Goal: Obtain resource: Download file/media

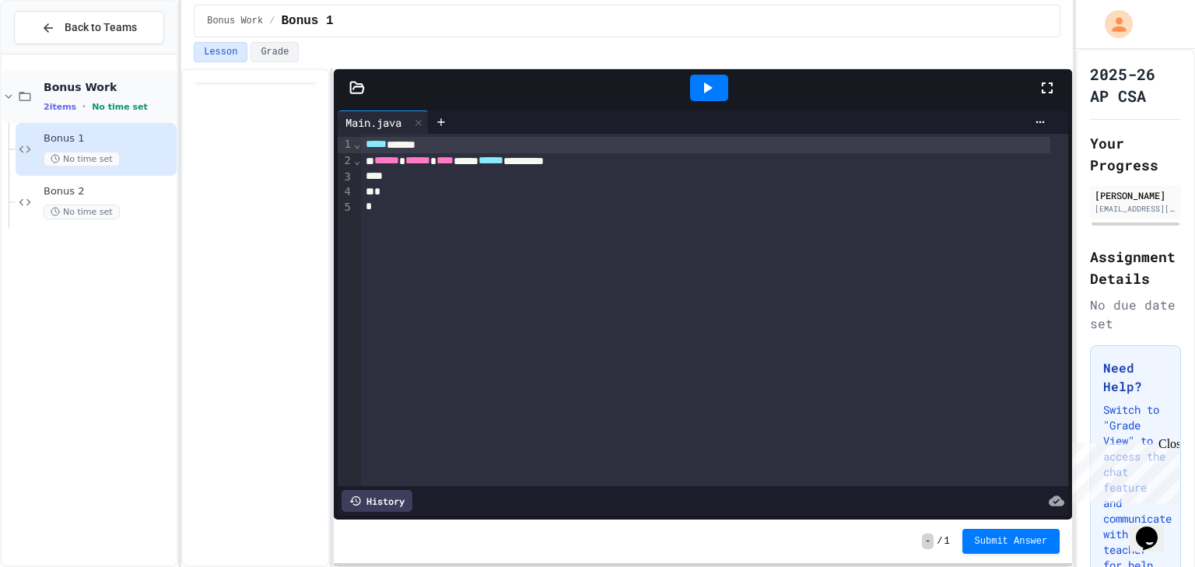
click at [150, 103] on div "2 items • No time set" at bounding box center [109, 106] width 130 height 12
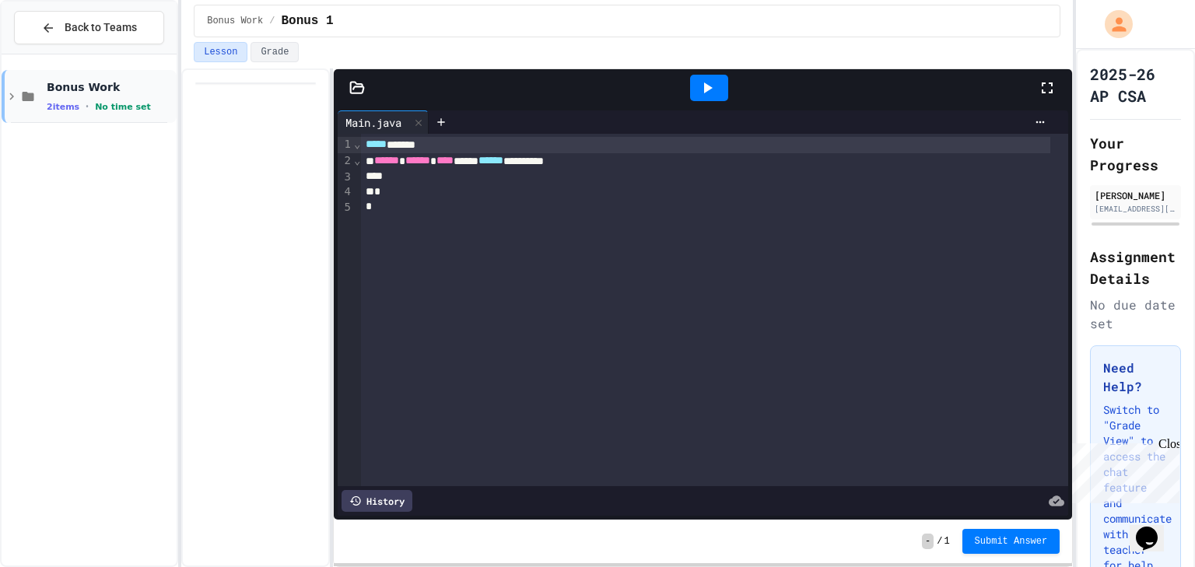
click at [149, 101] on div "2 items • No time set" at bounding box center [110, 106] width 127 height 12
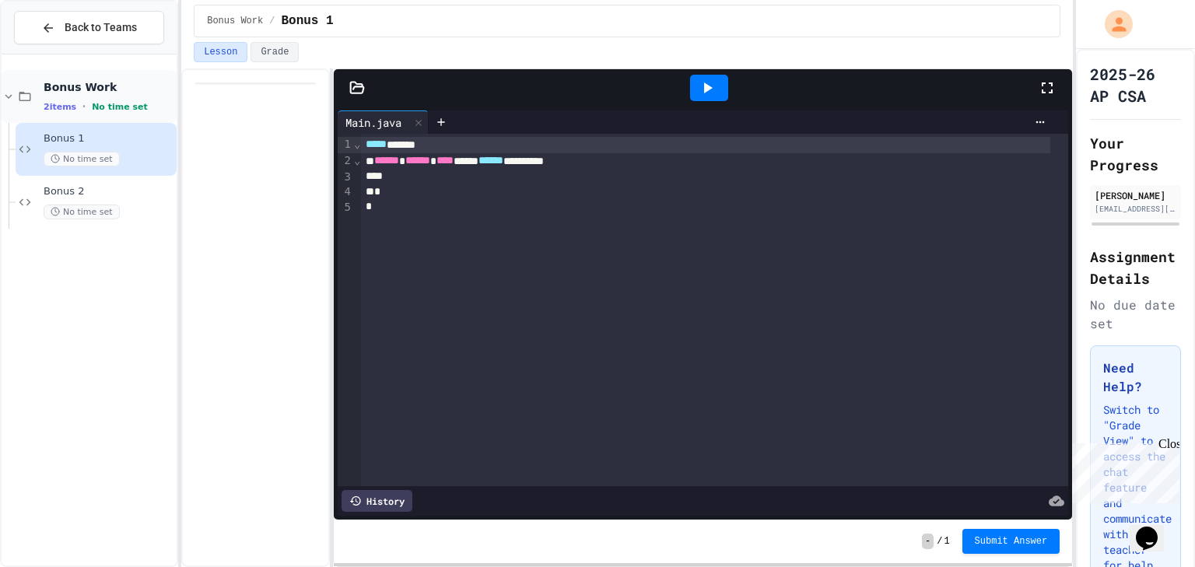
click at [134, 114] on div "Bonus Work 2 items • No time set" at bounding box center [89, 96] width 175 height 53
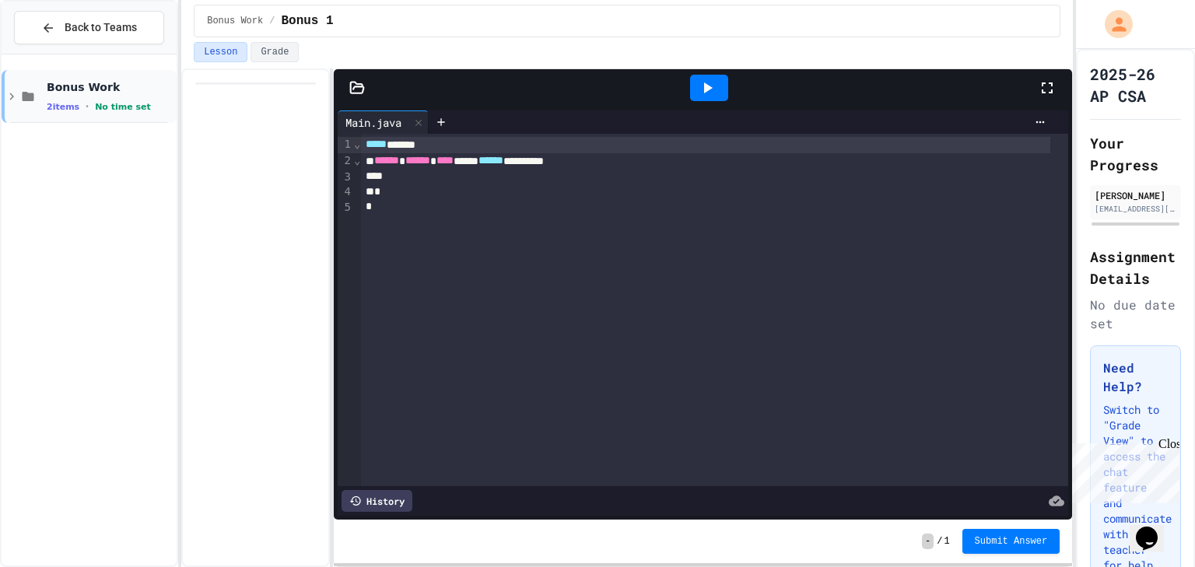
click at [20, 94] on icon at bounding box center [28, 96] width 19 height 14
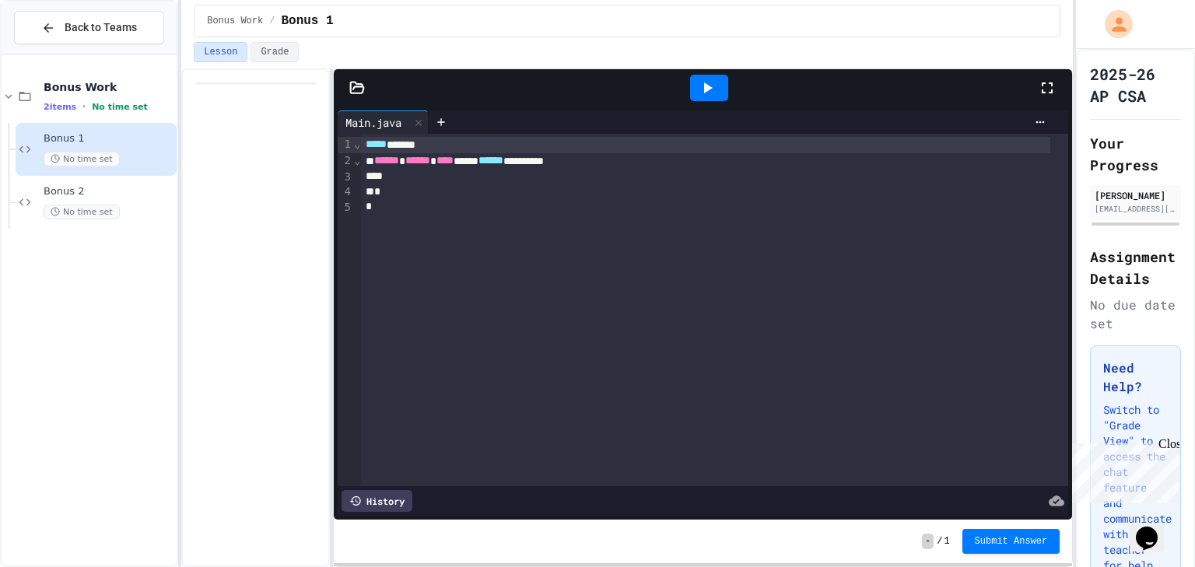
click at [135, 58] on div "Bonus Work 2 items • No time set Bonus 1 No time set Bonus 2 No time set" at bounding box center [89, 309] width 175 height 511
click at [73, 30] on span "Back to Teams" at bounding box center [101, 27] width 72 height 16
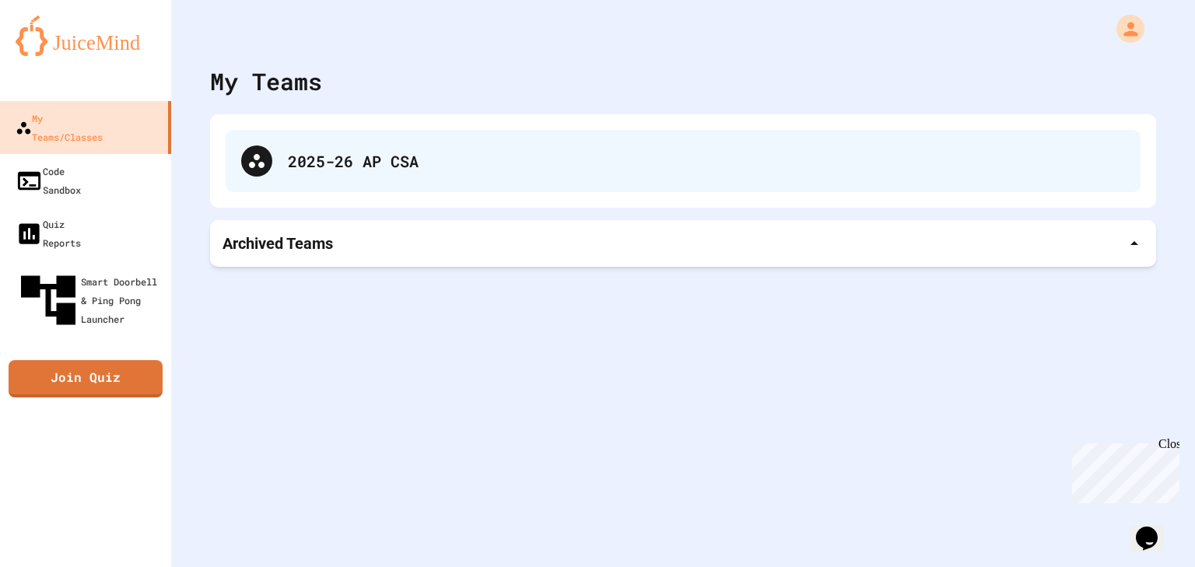
click at [325, 184] on div "2025-26 AP CSA" at bounding box center [683, 161] width 915 height 62
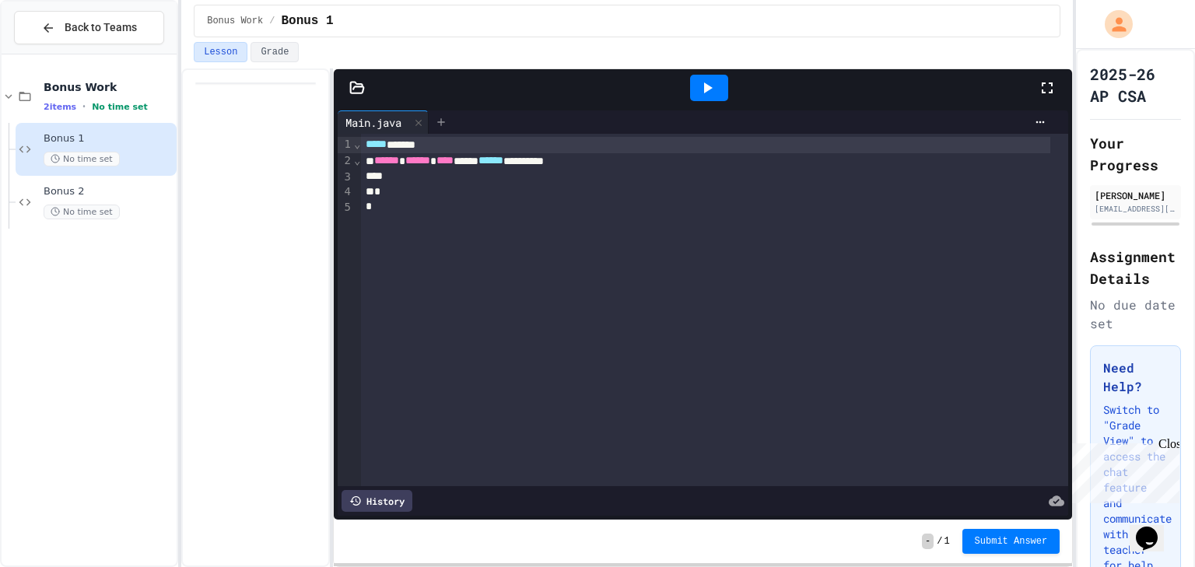
click at [440, 118] on icon at bounding box center [441, 122] width 12 height 12
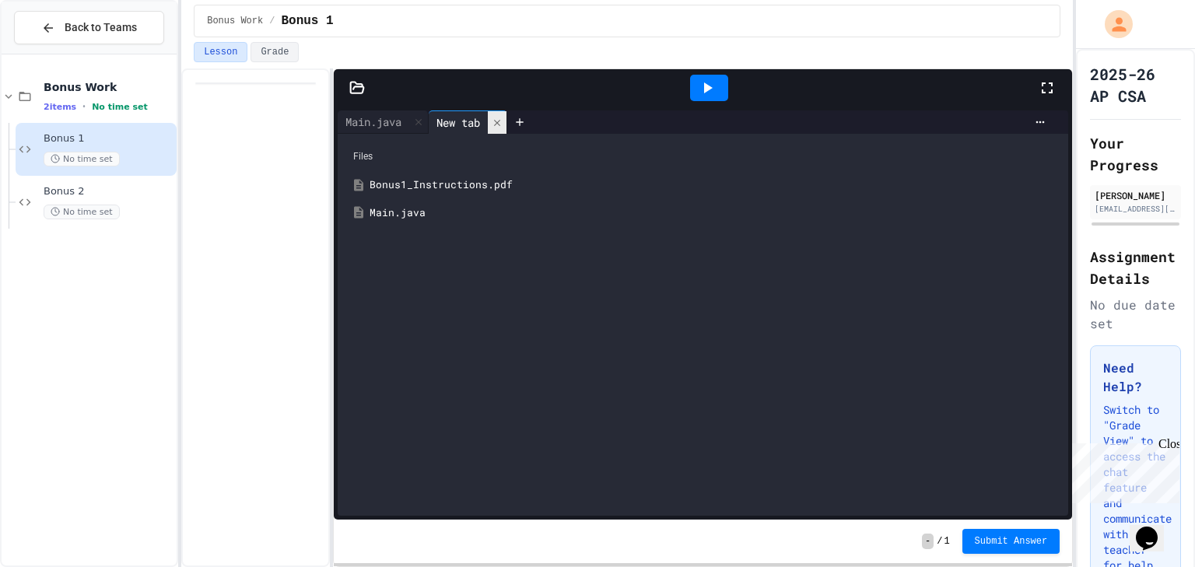
click at [503, 121] on icon at bounding box center [497, 122] width 11 height 11
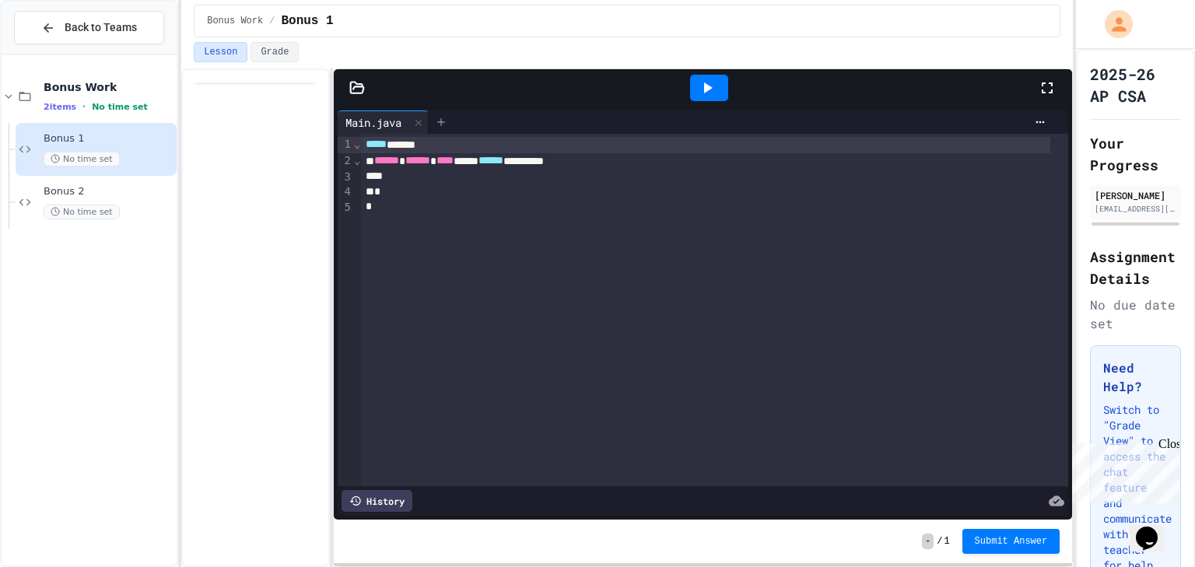
click at [436, 112] on div at bounding box center [441, 121] width 25 height 23
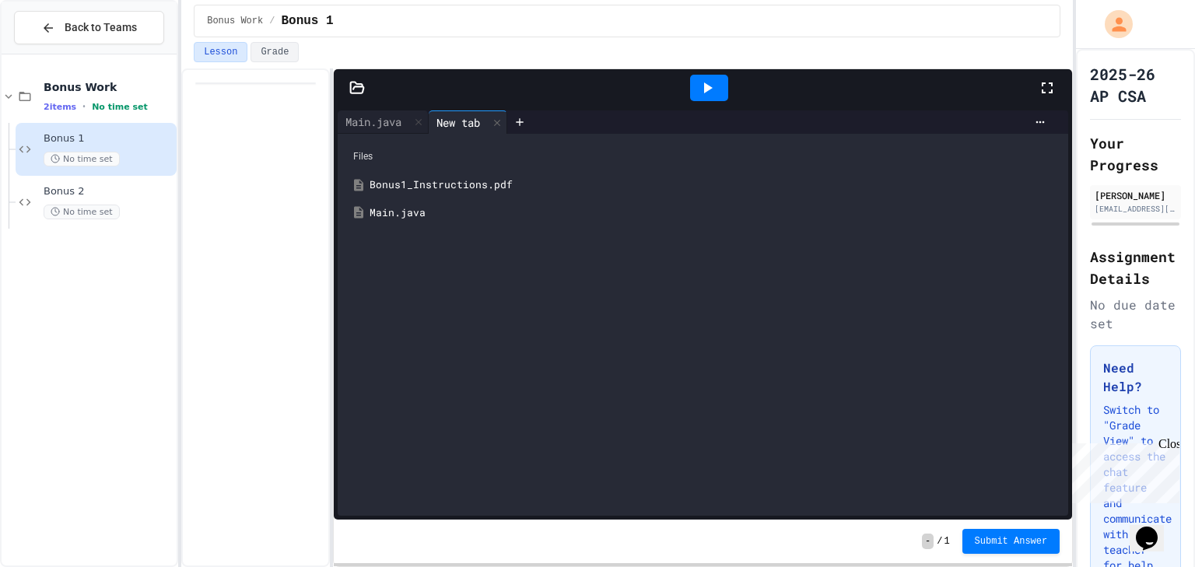
click at [408, 190] on div "Bonus1_Instructions.pdf" at bounding box center [714, 185] width 689 height 16
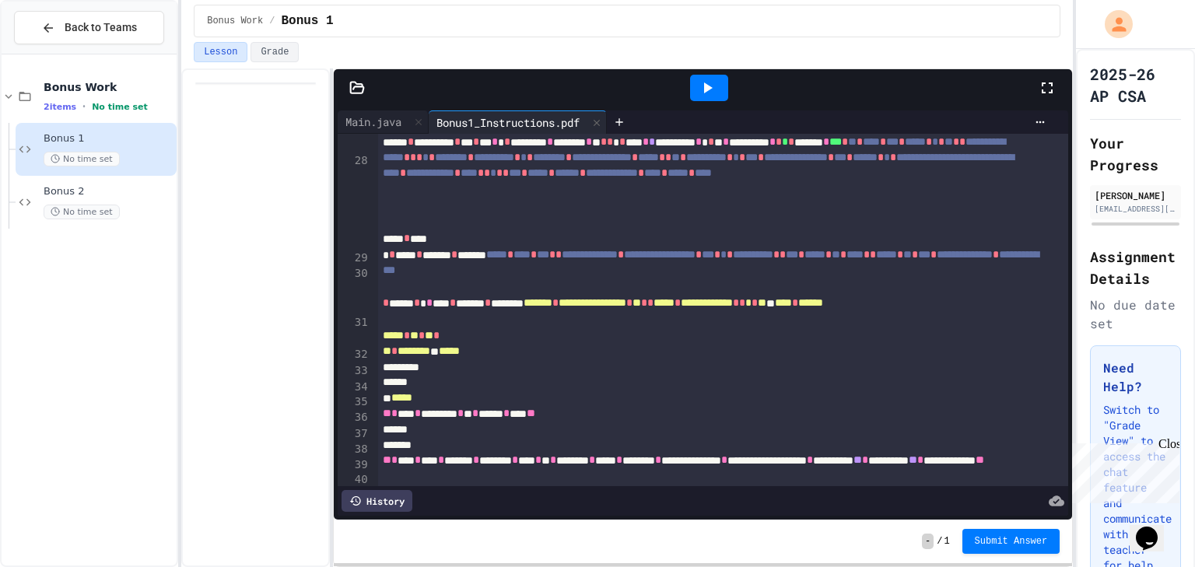
scroll to position [747, 0]
